Goal: Information Seeking & Learning: Learn about a topic

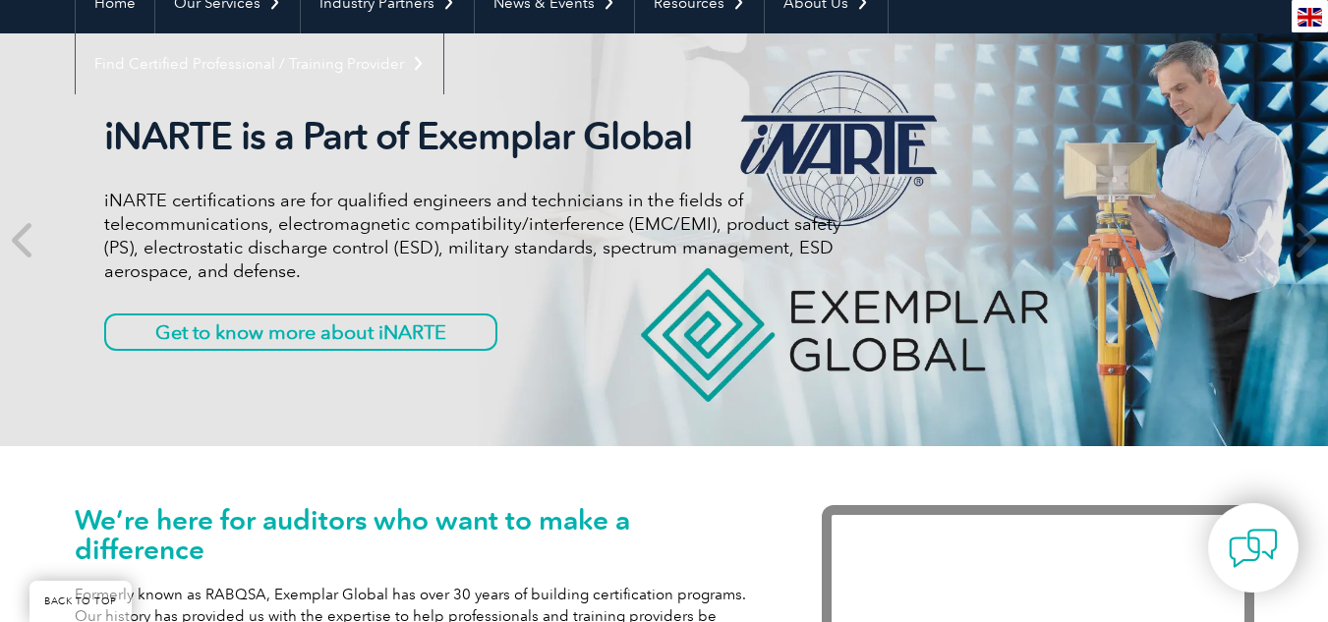
scroll to position [233, 0]
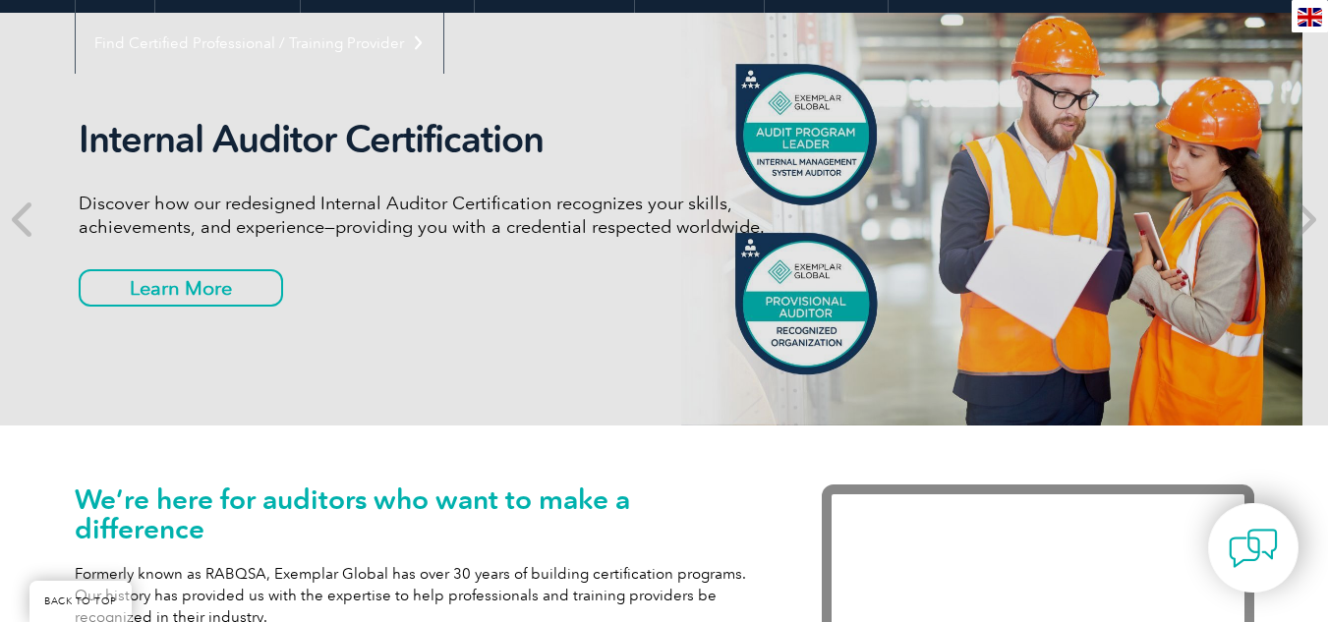
drag, startPoint x: 504, startPoint y: 300, endPoint x: 479, endPoint y: 300, distance: 25.6
click at [479, 300] on div "Internal Auditor Certification Discover how our redesigned Internal Auditor Cer…" at bounding box center [447, 219] width 737 height 204
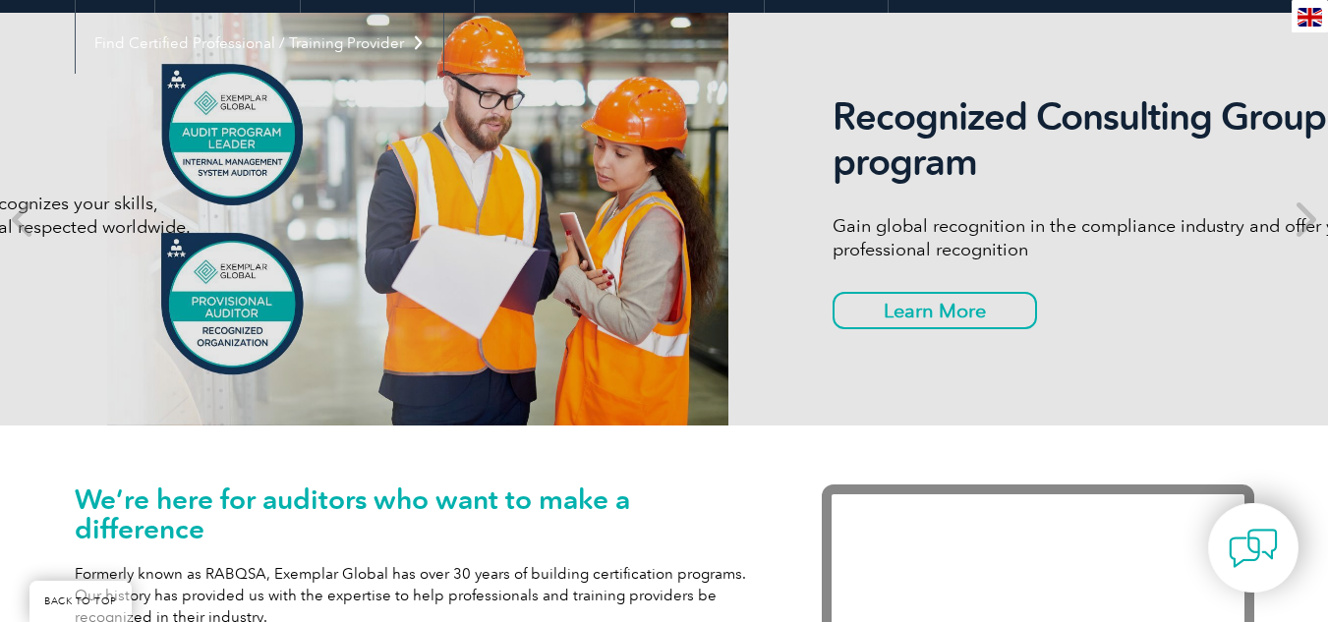
drag, startPoint x: 1054, startPoint y: 294, endPoint x: 267, endPoint y: 292, distance: 786.4
click at [318, 293] on div "Internal Auditor Certification Discover how our redesigned Internal Auditor Cer…" at bounding box center [65, 219] width 1180 height 413
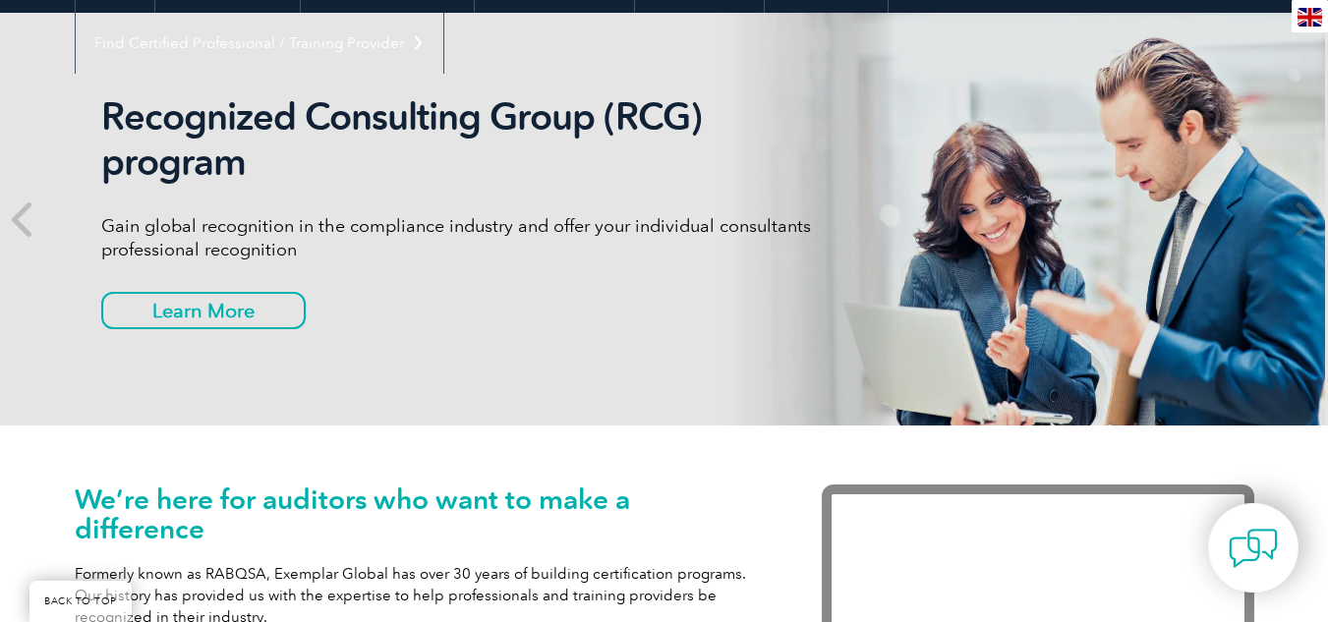
click at [655, 296] on div "Recognized Consulting Group (RCG) program Gain global recognition in the compli…" at bounding box center [469, 219] width 737 height 250
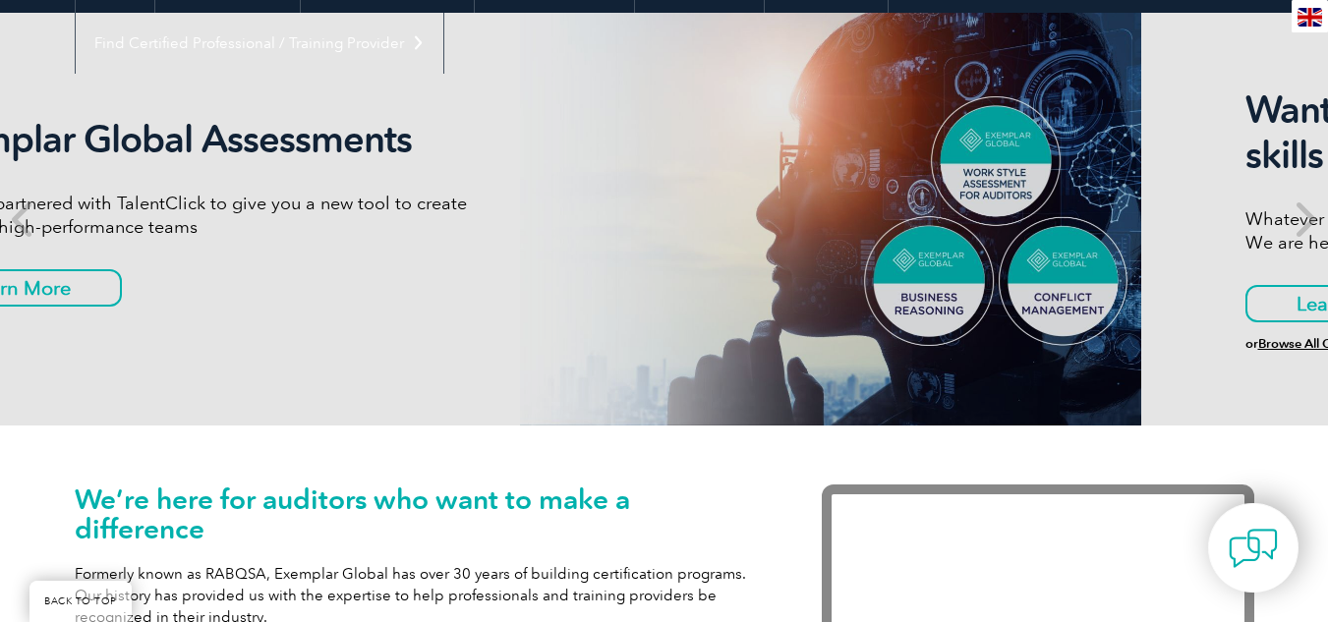
drag, startPoint x: 653, startPoint y: 297, endPoint x: 56, endPoint y: 297, distance: 596.7
click at [146, 300] on div "Exemplar Global Assessments We have partnered with TalentClick to give you a ne…" at bounding box center [197, 219] width 560 height 204
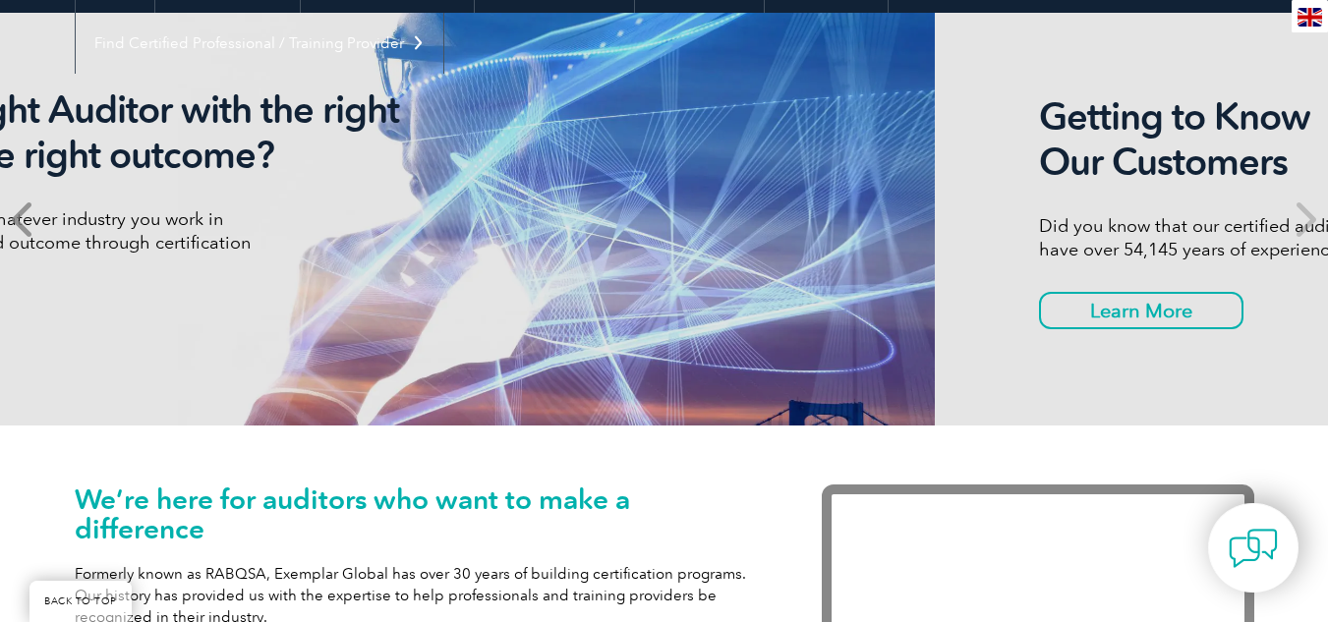
drag, startPoint x: 751, startPoint y: 267, endPoint x: 45, endPoint y: 268, distance: 705.8
click at [301, 268] on div "Want to be the right Auditor with the right skills to deliver the right outcome…" at bounding box center [79, 218] width 737 height 263
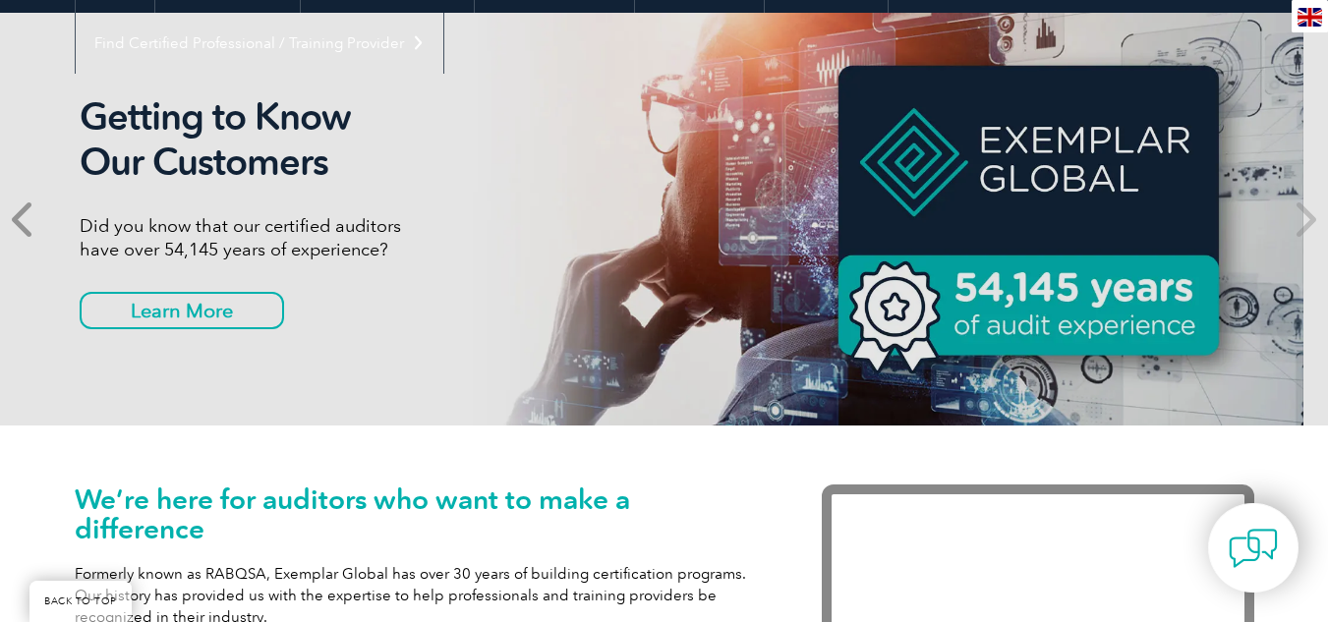
drag, startPoint x: 668, startPoint y: 283, endPoint x: 0, endPoint y: 269, distance: 668.6
click at [0, 273] on div "Getting to Know Our Customers Did you know that our certified auditors have ove…" at bounding box center [664, 219] width 1328 height 413
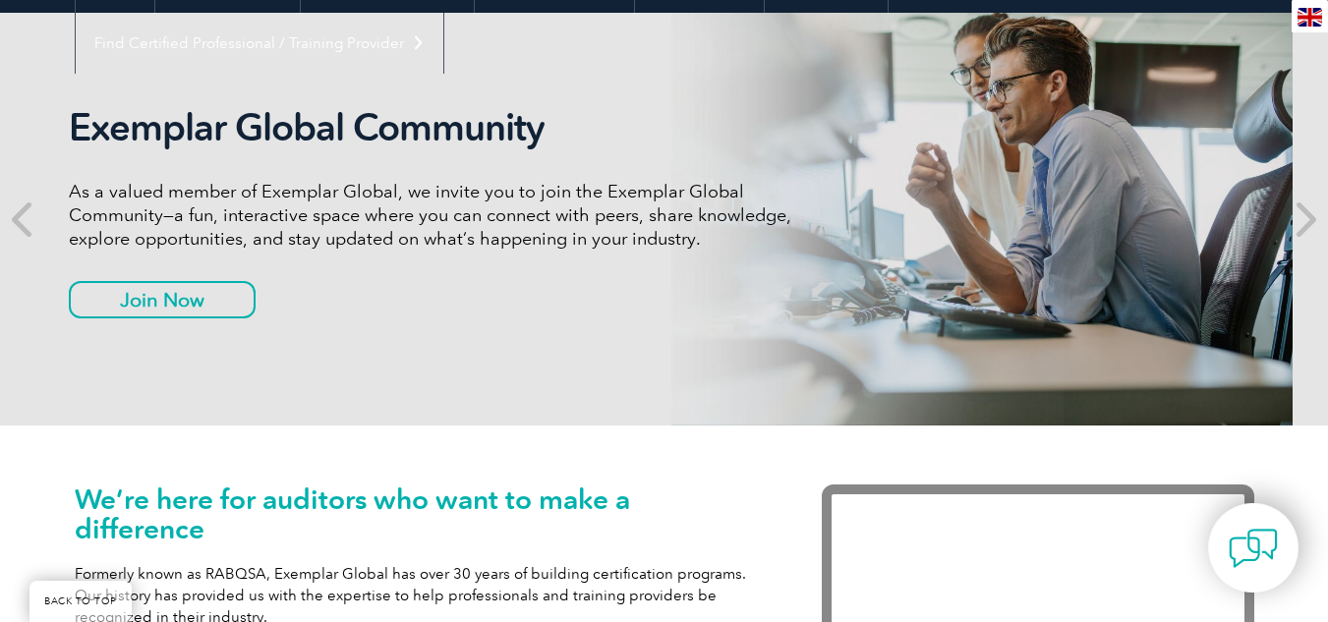
drag, startPoint x: 873, startPoint y: 291, endPoint x: 838, endPoint y: 291, distance: 35.4
click at [838, 291] on div "Exemplar Global Community As a valued member of Exemplar Global, we invite you …" at bounding box center [629, 219] width 1180 height 413
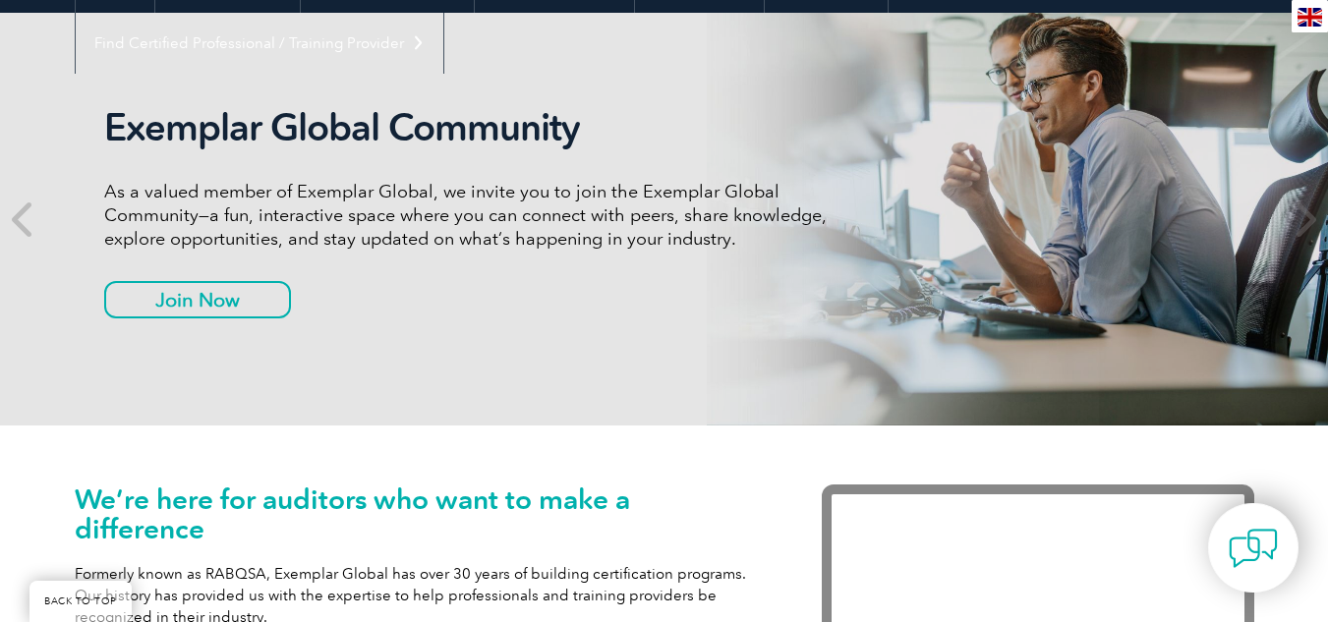
drag, startPoint x: 448, startPoint y: 249, endPoint x: 1342, endPoint y: 311, distance: 895.7
